Goal: Task Accomplishment & Management: Use online tool/utility

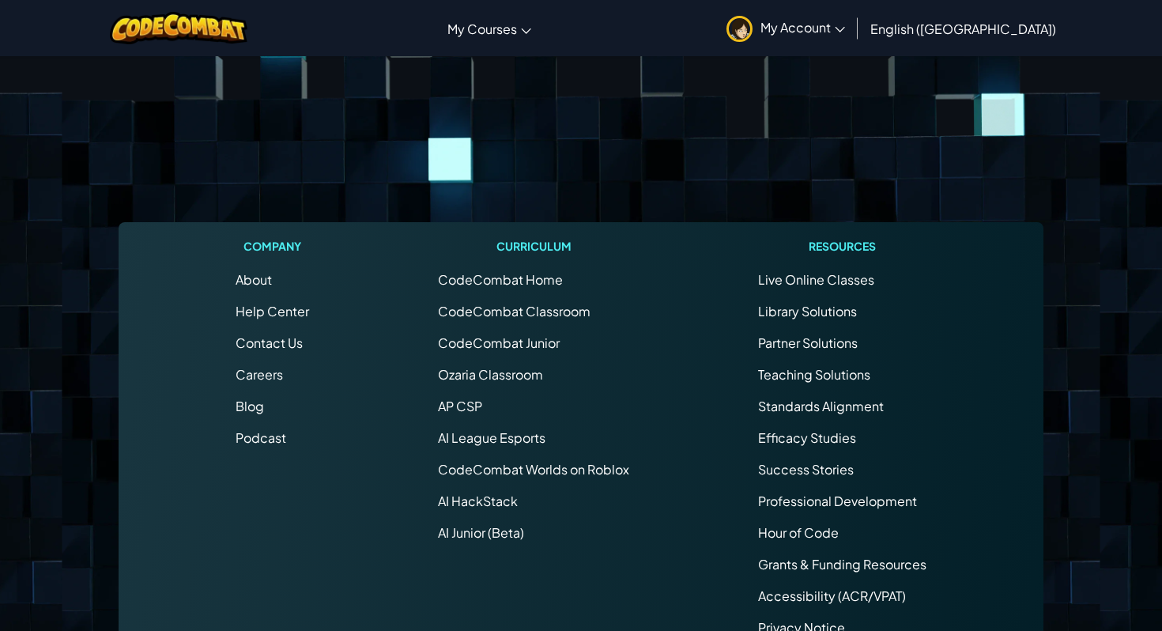
scroll to position [345, 0]
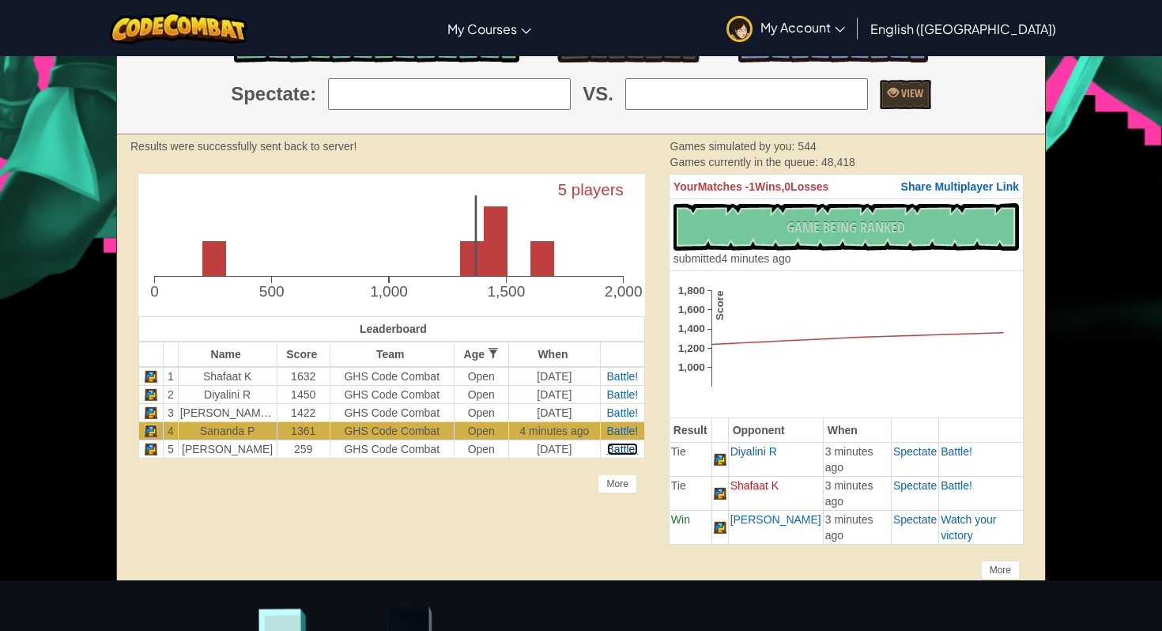
click at [625, 443] on span "Battle!" at bounding box center [623, 449] width 32 height 13
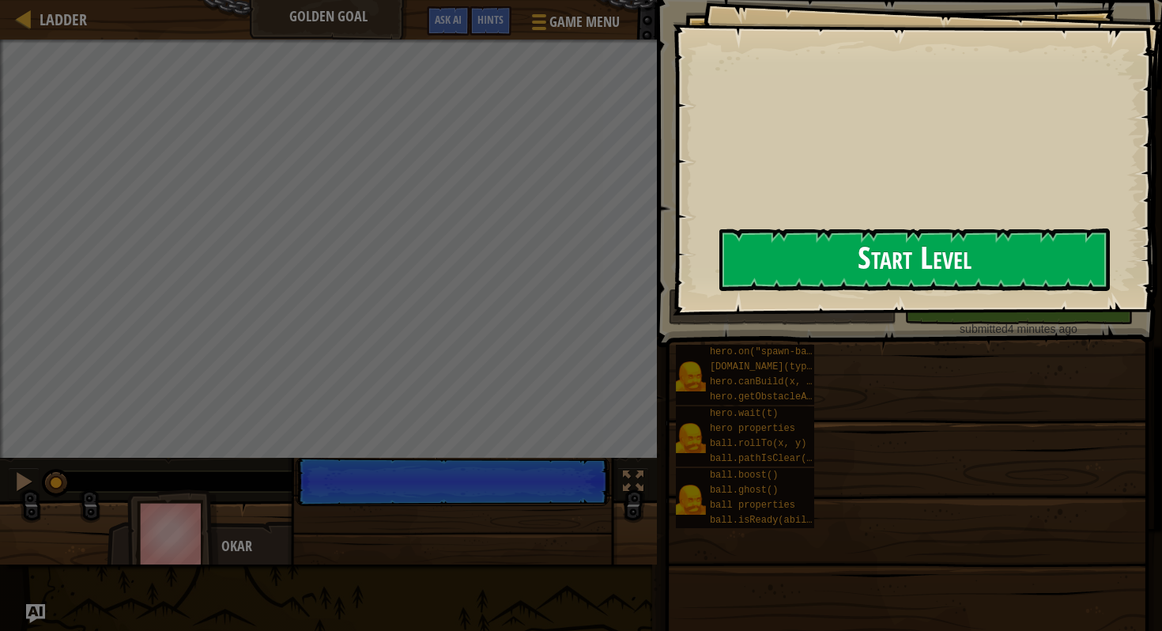
click at [765, 262] on button "Start Level" at bounding box center [915, 260] width 391 height 62
